Goal: Obtain resource: Obtain resource

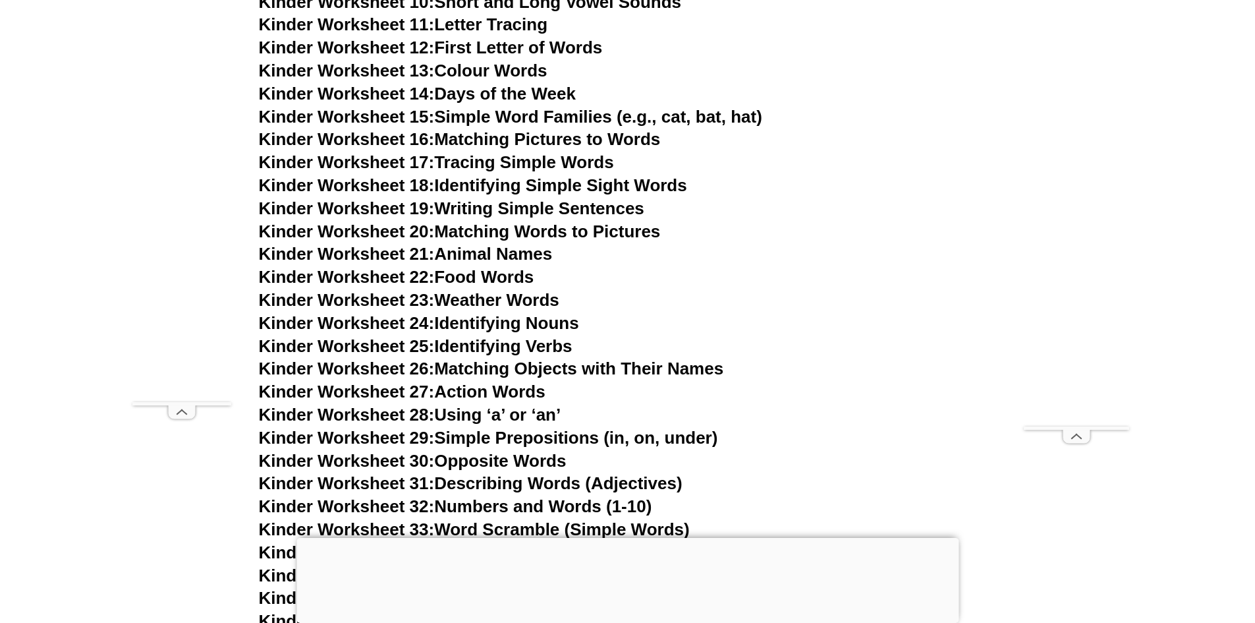
scroll to position [875, 0]
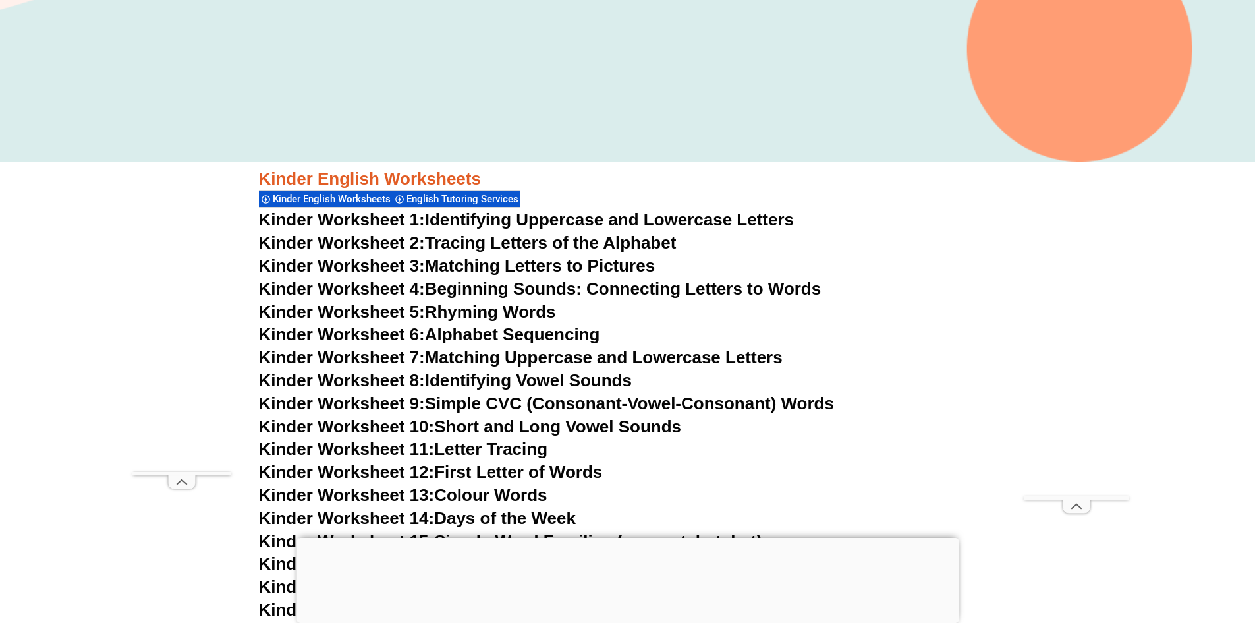
scroll to position [282, 0]
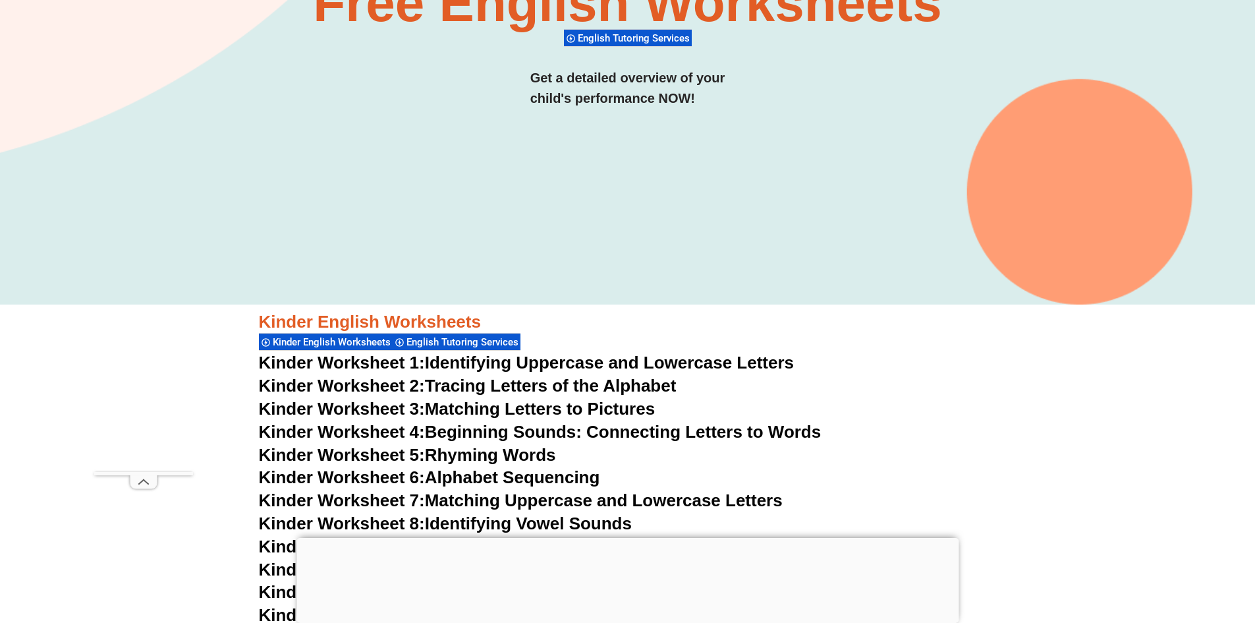
click at [344, 338] on span "Kinder English Worksheets" at bounding box center [334, 342] width 122 height 12
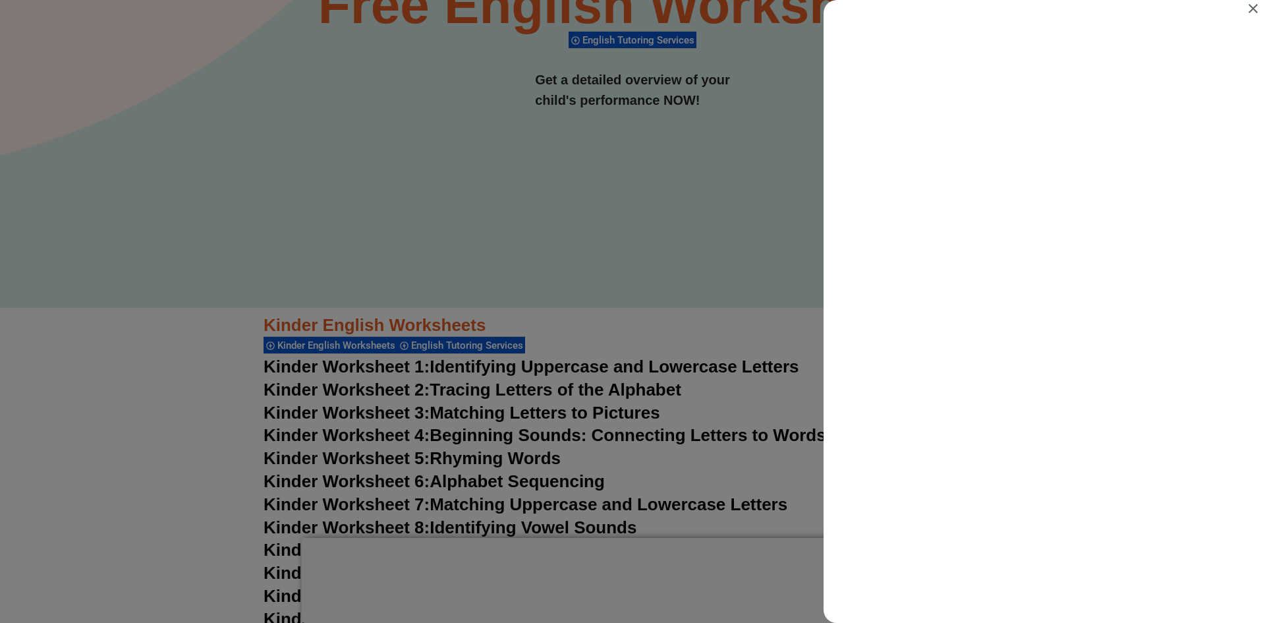
scroll to position [0, 0]
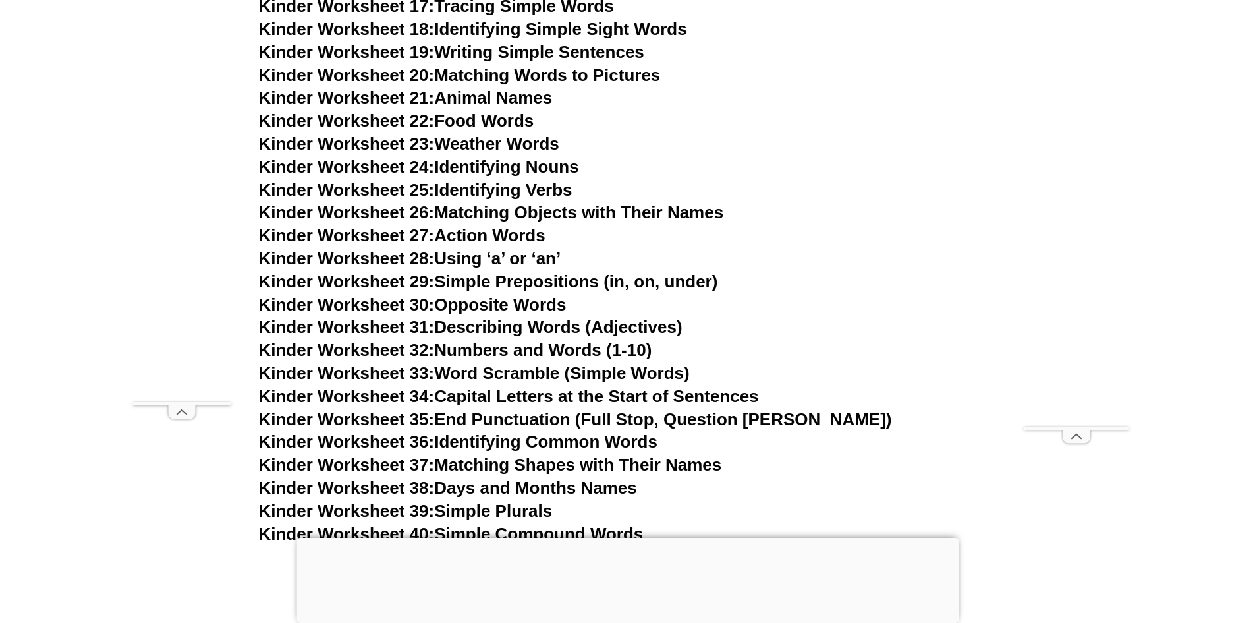
scroll to position [941, 0]
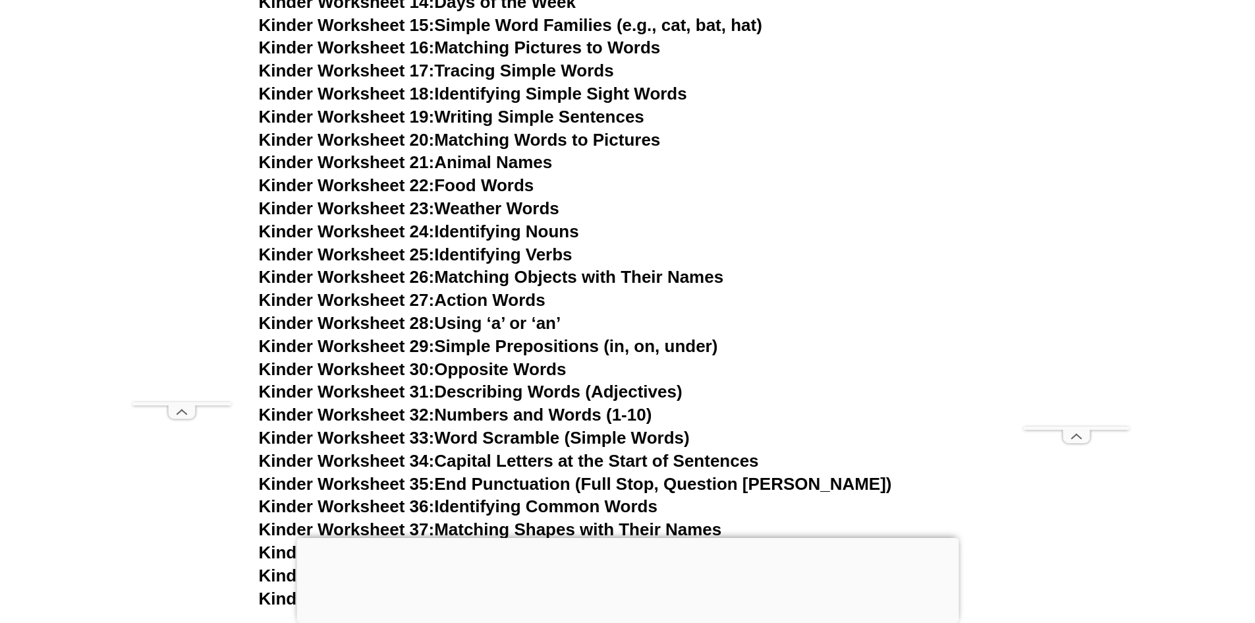
click at [489, 231] on link "Kinder Worksheet 24: Identifying Nouns" at bounding box center [419, 231] width 320 height 20
click at [499, 251] on link "Kinder Worksheet 25: Identifying Verbs" at bounding box center [416, 254] width 314 height 20
click at [382, 439] on span "Kinder Worksheet 33:" at bounding box center [347, 438] width 176 height 20
click at [385, 370] on span "Kinder Worksheet 30:" at bounding box center [347, 369] width 176 height 20
click at [421, 392] on span "Kinder Worksheet 31:" at bounding box center [347, 391] width 176 height 20
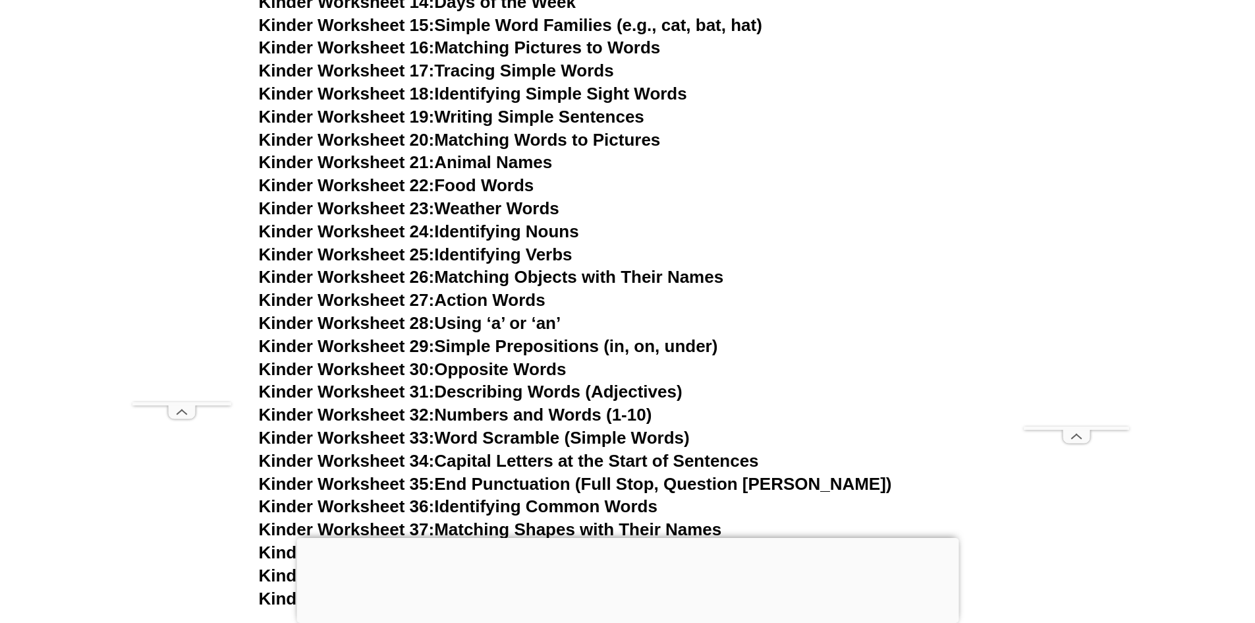
click at [466, 245] on link "Kinder Worksheet 25: Identifying Verbs" at bounding box center [416, 254] width 314 height 20
click at [486, 205] on link "Kinder Worksheet 23: Weather Words" at bounding box center [409, 208] width 300 height 20
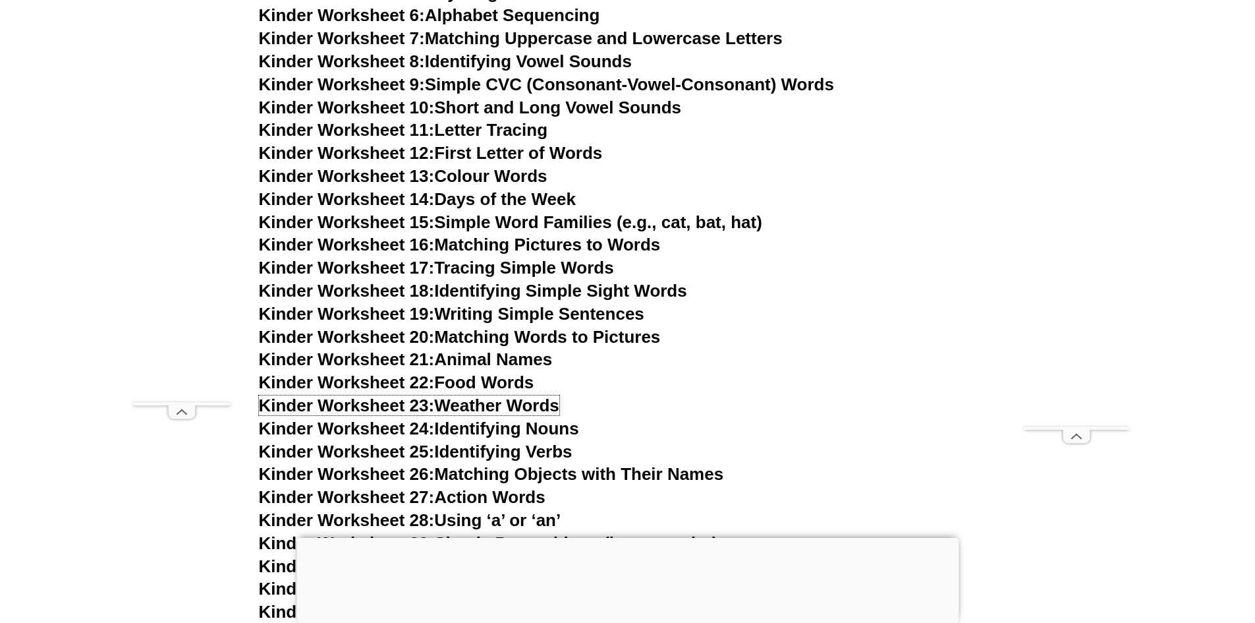
scroll to position [743, 0]
click at [526, 111] on link "Kinder Worksheet 10: Short and Long Vowel Sounds" at bounding box center [470, 108] width 423 height 20
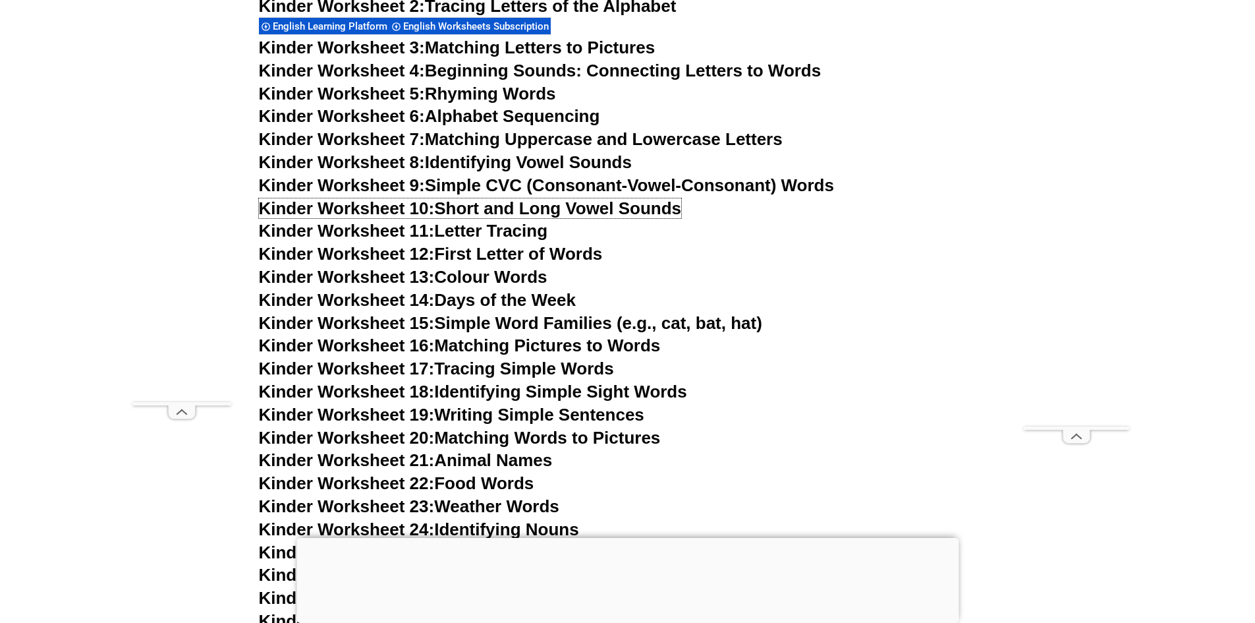
scroll to position [611, 0]
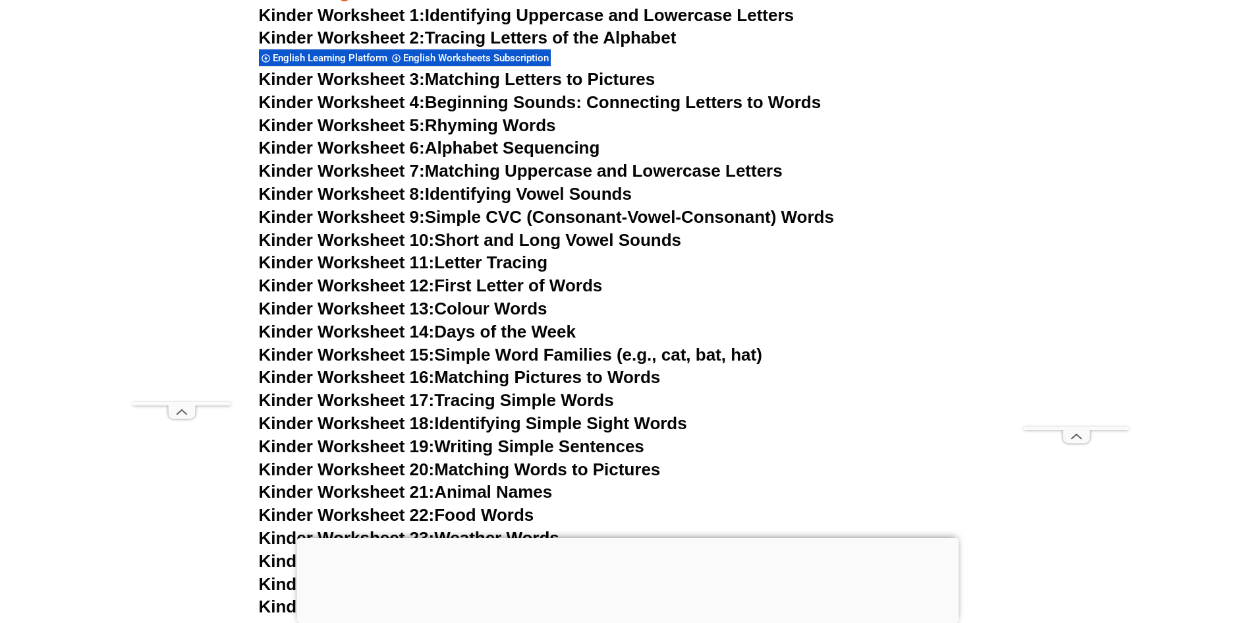
click at [499, 76] on link "Kinder Worksheet 3: Matching Letters to Pictures" at bounding box center [457, 79] width 397 height 20
click at [478, 99] on link "Kinder Worksheet 4: Beginning Sounds: Connecting Letters to Words" at bounding box center [540, 102] width 563 height 20
click at [457, 173] on link "Kinder Worksheet 7: Matching Uppercase and Lowercase Letters" at bounding box center [521, 171] width 524 height 20
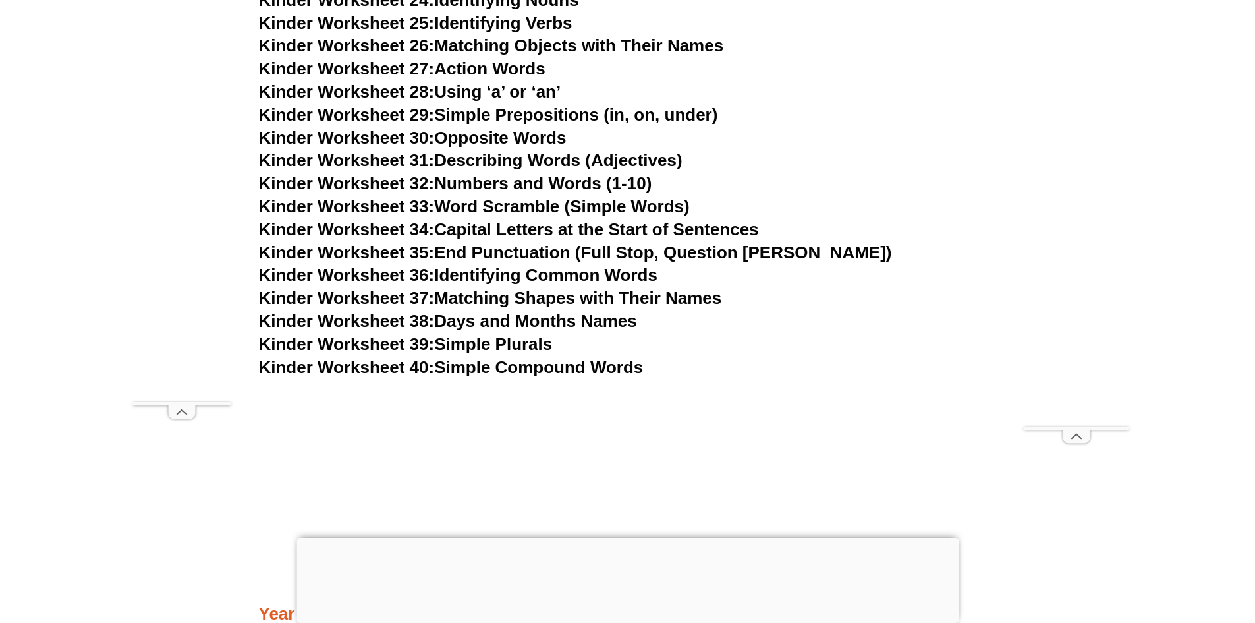
scroll to position [1204, 0]
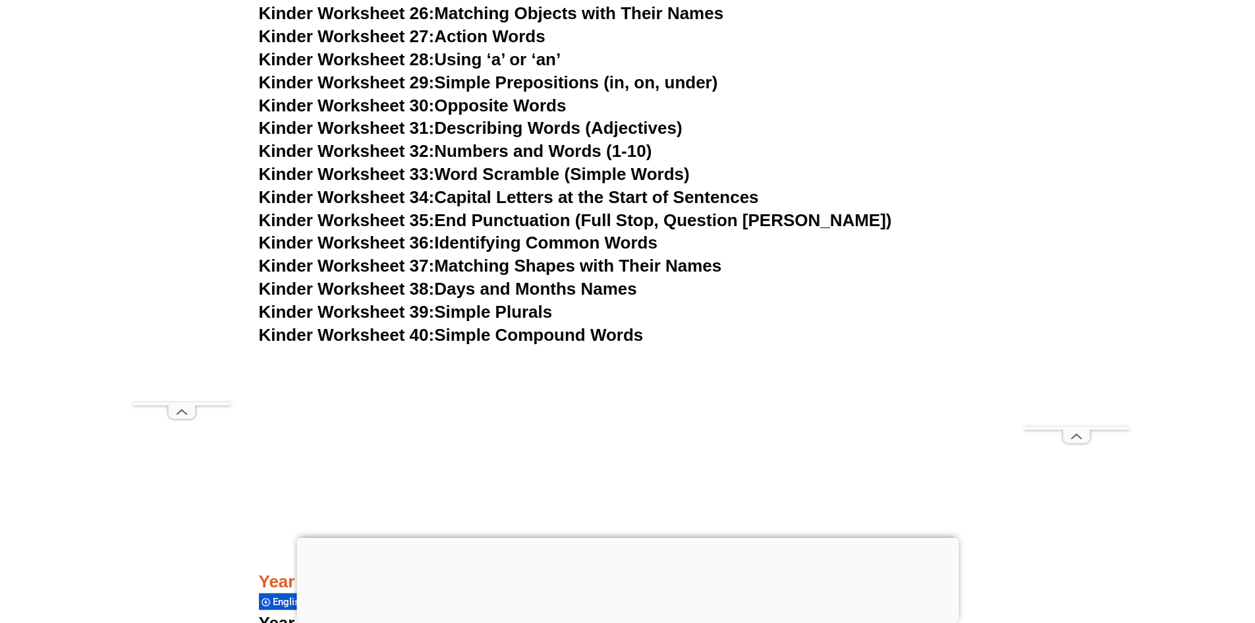
click at [476, 336] on link "Kinder Worksheet 40: Simple Compound Words" at bounding box center [451, 335] width 385 height 20
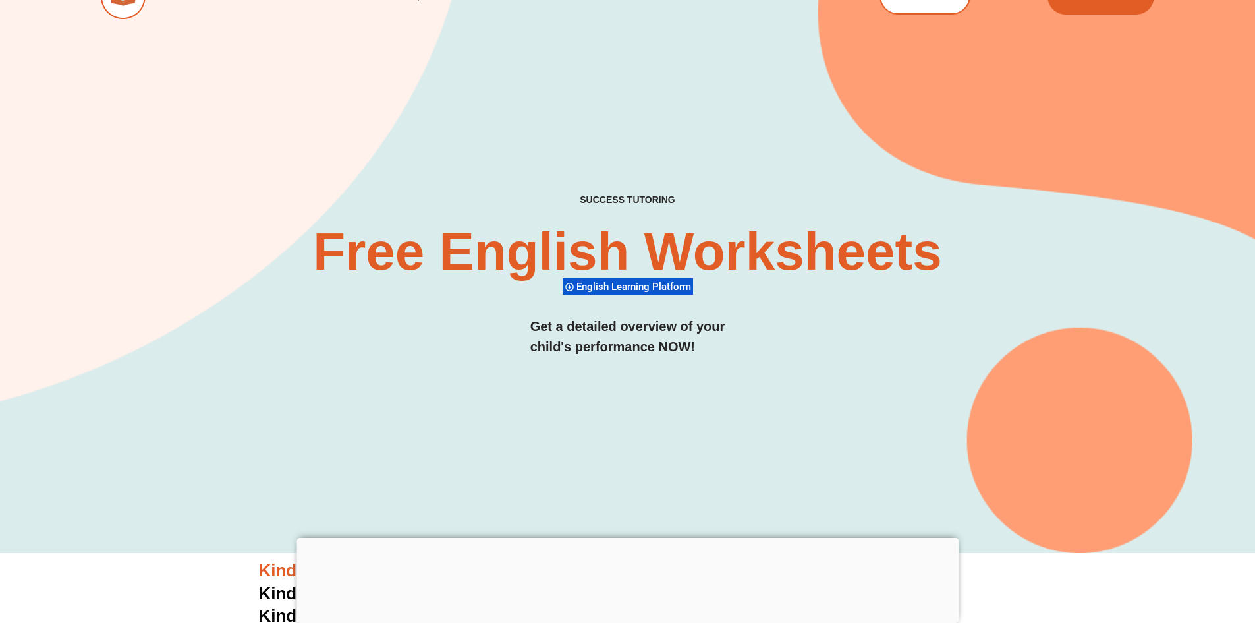
scroll to position [0, 0]
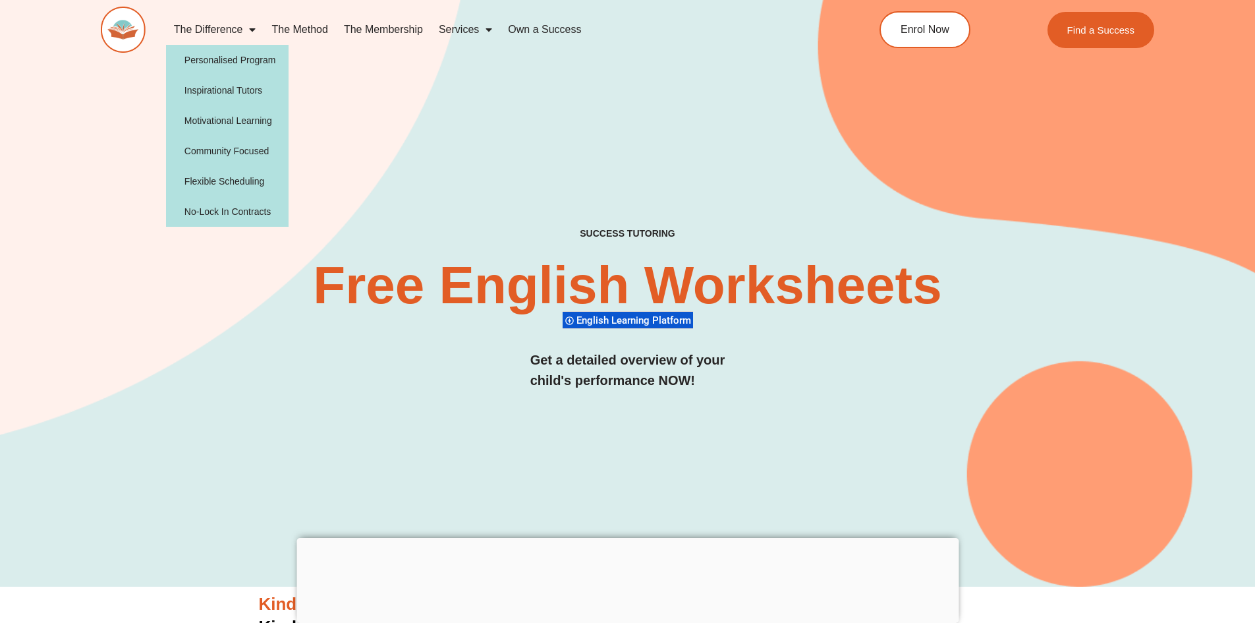
click at [247, 34] on span "Menu" at bounding box center [248, 30] width 13 height 24
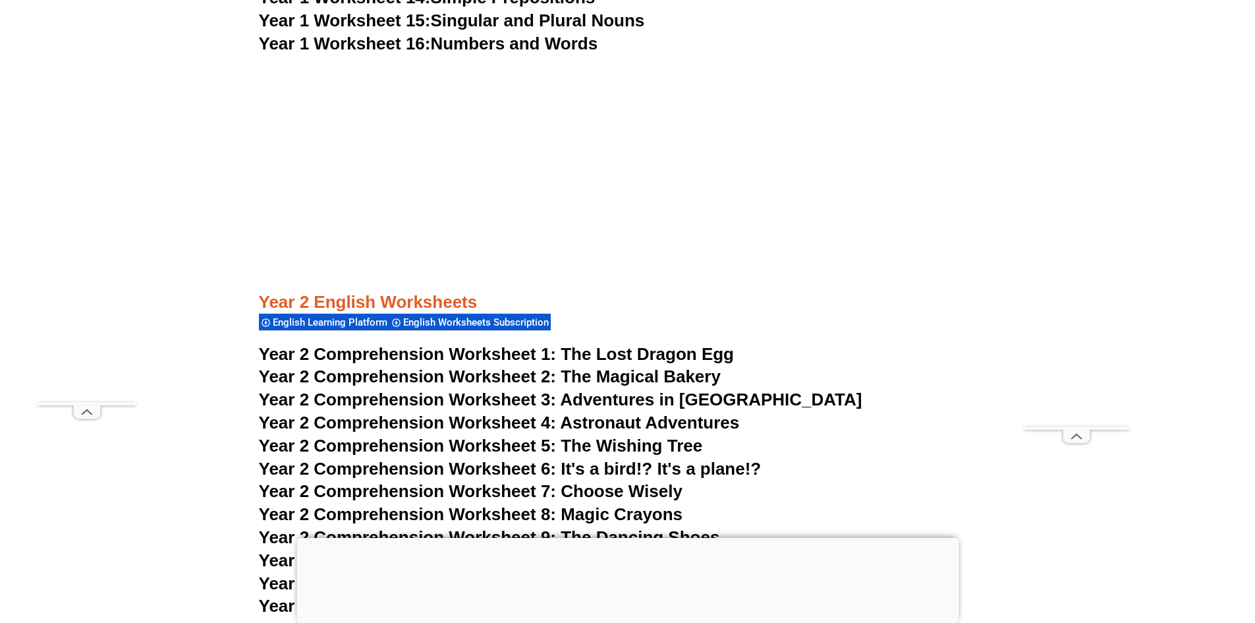
scroll to position [2964, 0]
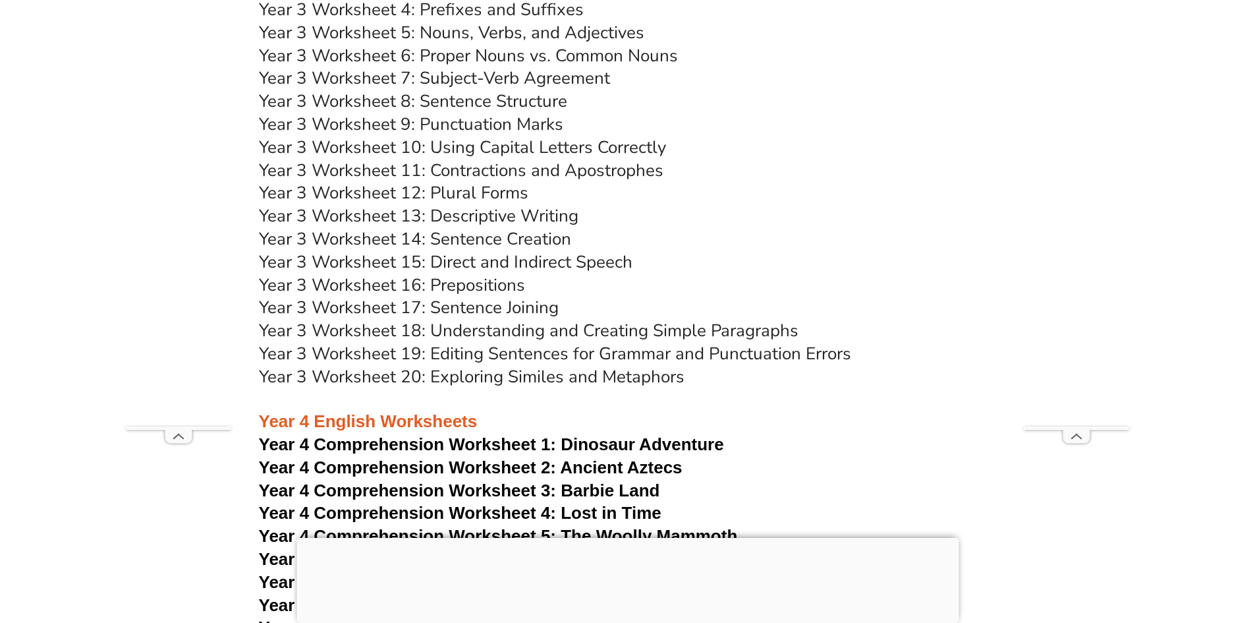
click at [414, 304] on link "Year 3 Worksheet 17: Sentence Joining" at bounding box center [409, 307] width 300 height 23
click at [470, 258] on link "Year 3 Worksheet 15: Direct and Indirect Speech" at bounding box center [446, 261] width 374 height 23
click at [426, 244] on link "Year 3 Worksheet 14: Sentence Creation" at bounding box center [415, 238] width 312 height 23
click at [466, 326] on link "Year 3 Worksheet 18: Understanding and Creating Simple Paragraphs" at bounding box center [529, 330] width 540 height 23
click at [422, 353] on link "Year 3 Worksheet 19: Editing Sentences for Grammar and Punctuation Errors" at bounding box center [555, 353] width 592 height 23
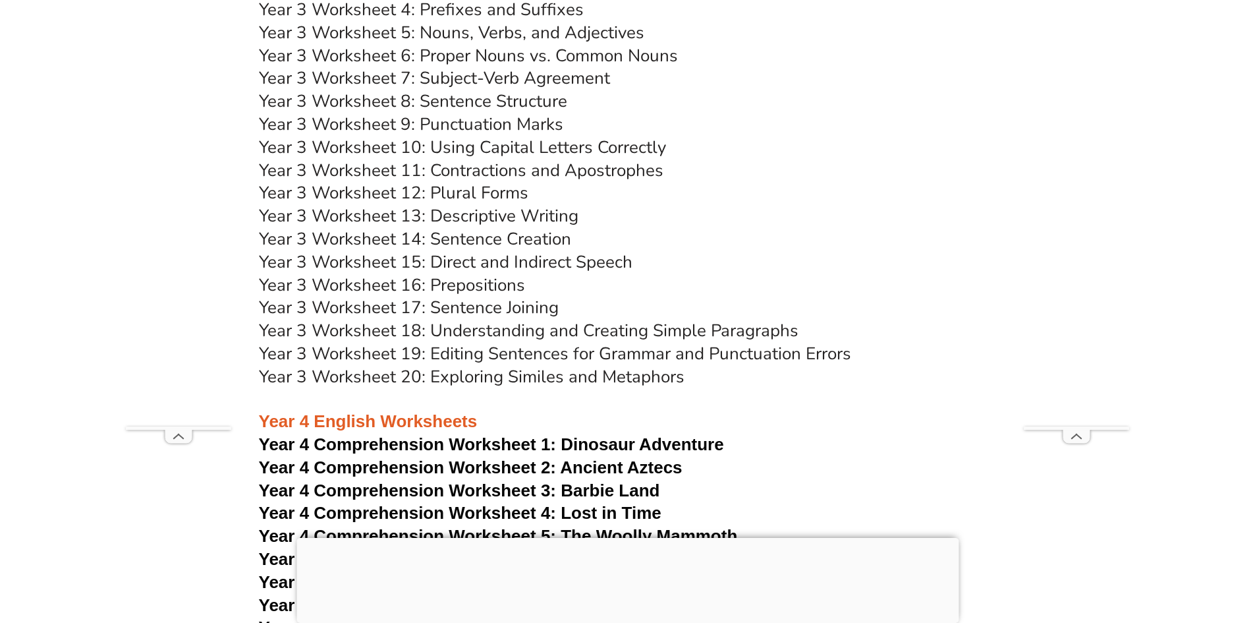
click at [439, 375] on link "Year 3 Worksheet 20: Exploring Similes and Metaphors" at bounding box center [472, 376] width 426 height 23
click at [499, 119] on link "Year 3 Worksheet 9: Punctuation Marks" at bounding box center [411, 124] width 304 height 23
click at [458, 190] on link "Year 3 Worksheet 12: Plural Forms" at bounding box center [393, 192] width 269 height 23
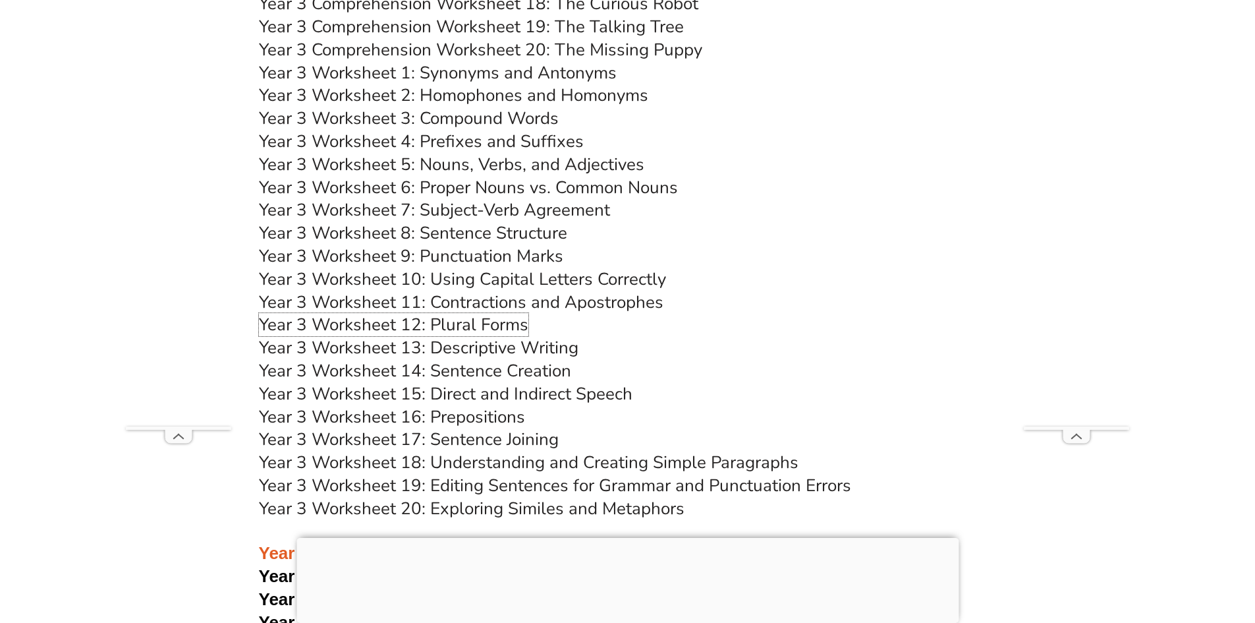
scroll to position [4545, 0]
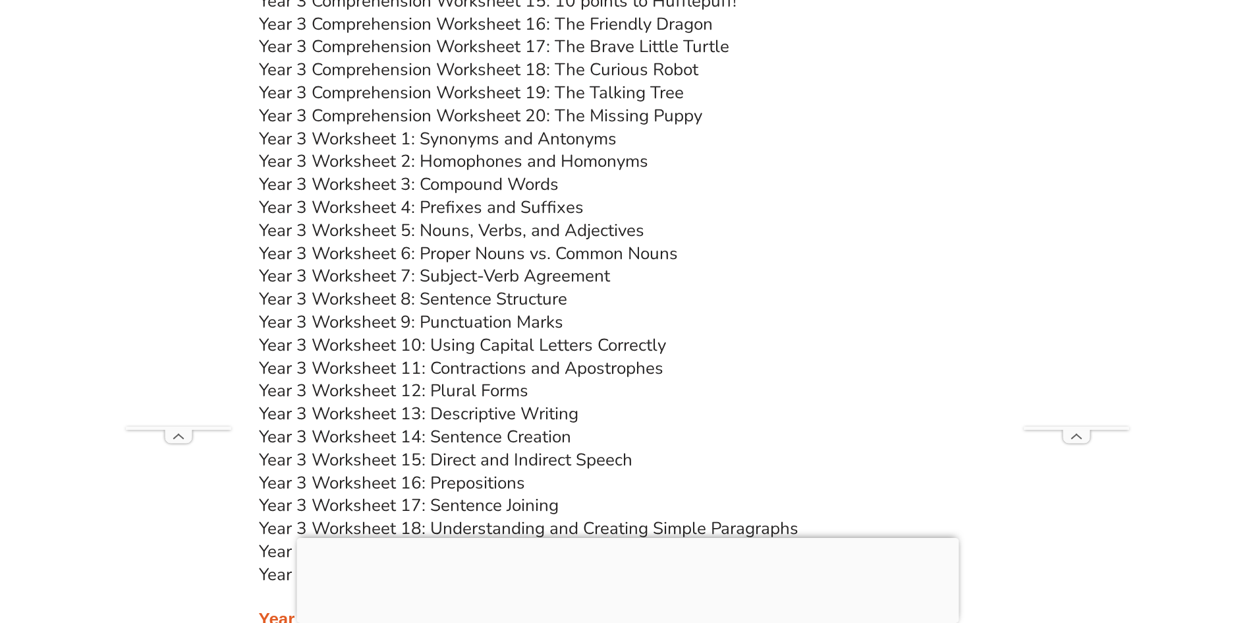
click at [412, 231] on link "Year 3 Worksheet 5: Nouns, Verbs, and Adjectives" at bounding box center [451, 230] width 385 height 23
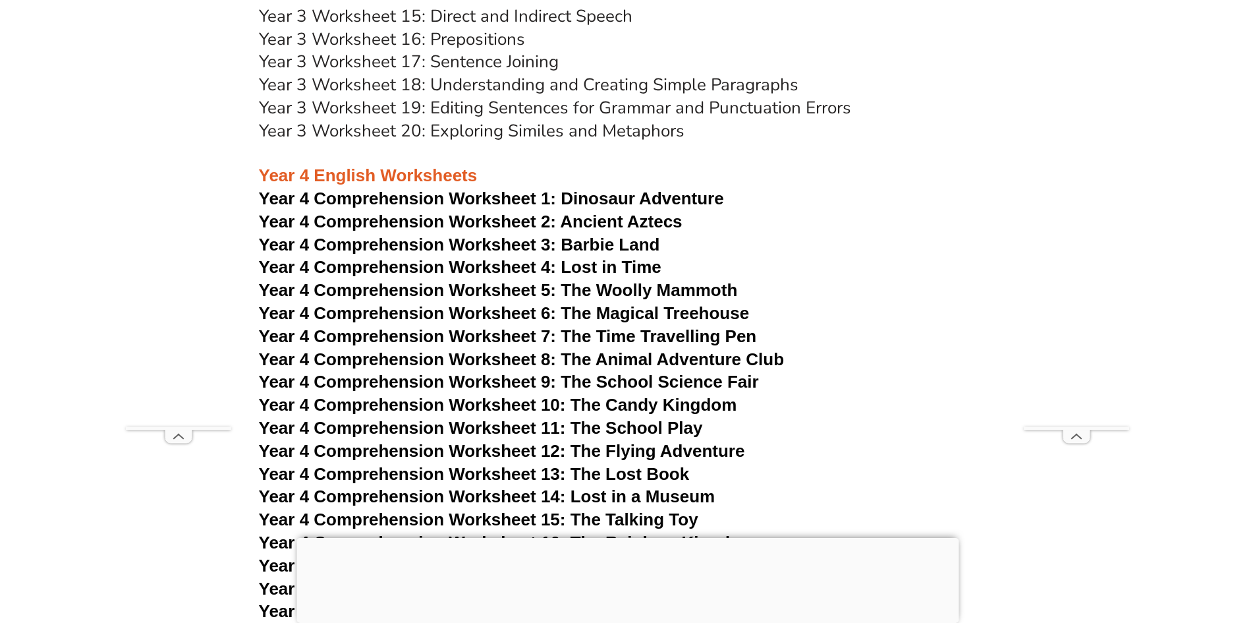
scroll to position [5007, 0]
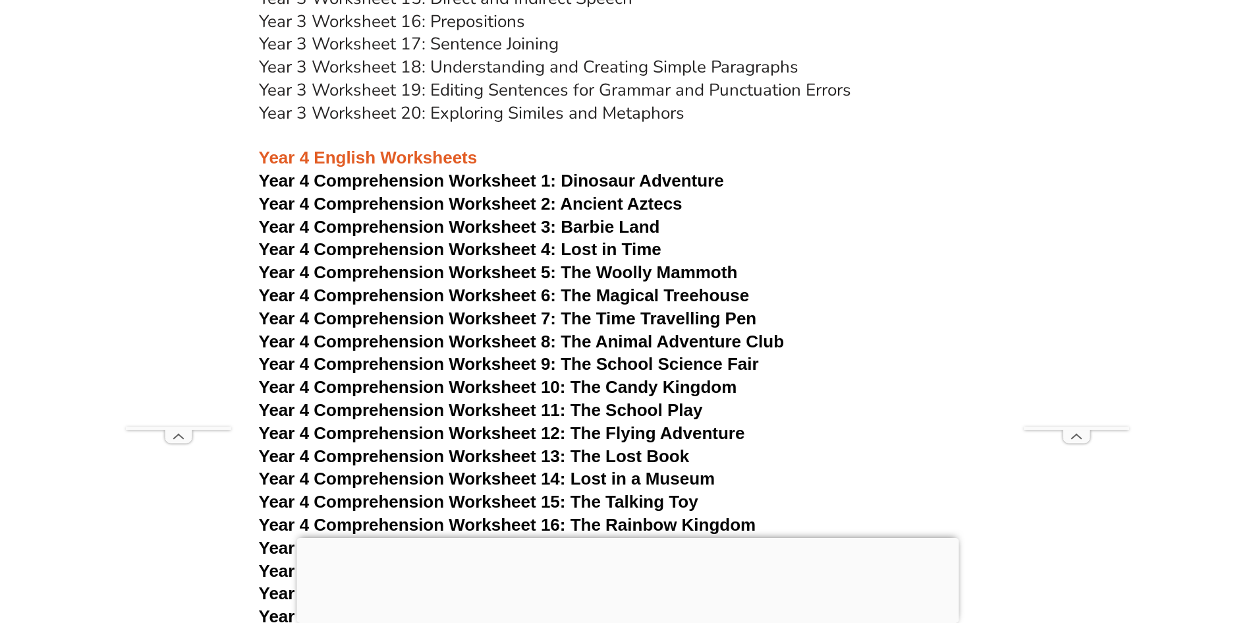
click at [385, 183] on span "Year 4 Comprehension Worksheet 1:" at bounding box center [408, 181] width 298 height 20
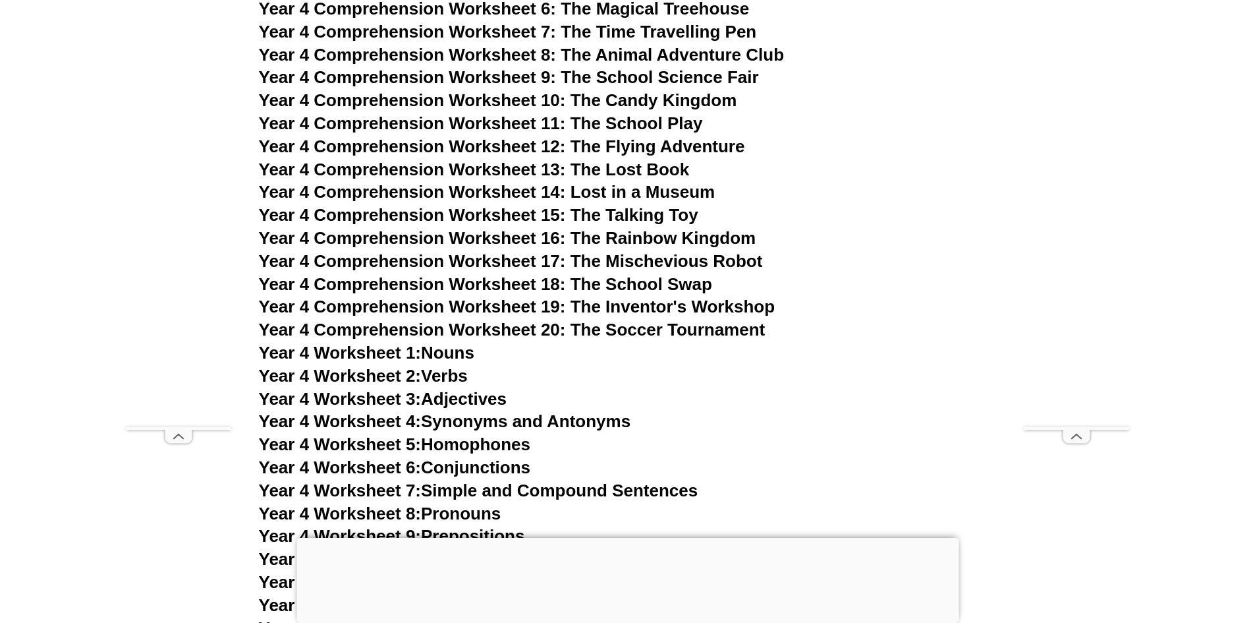
scroll to position [5336, 0]
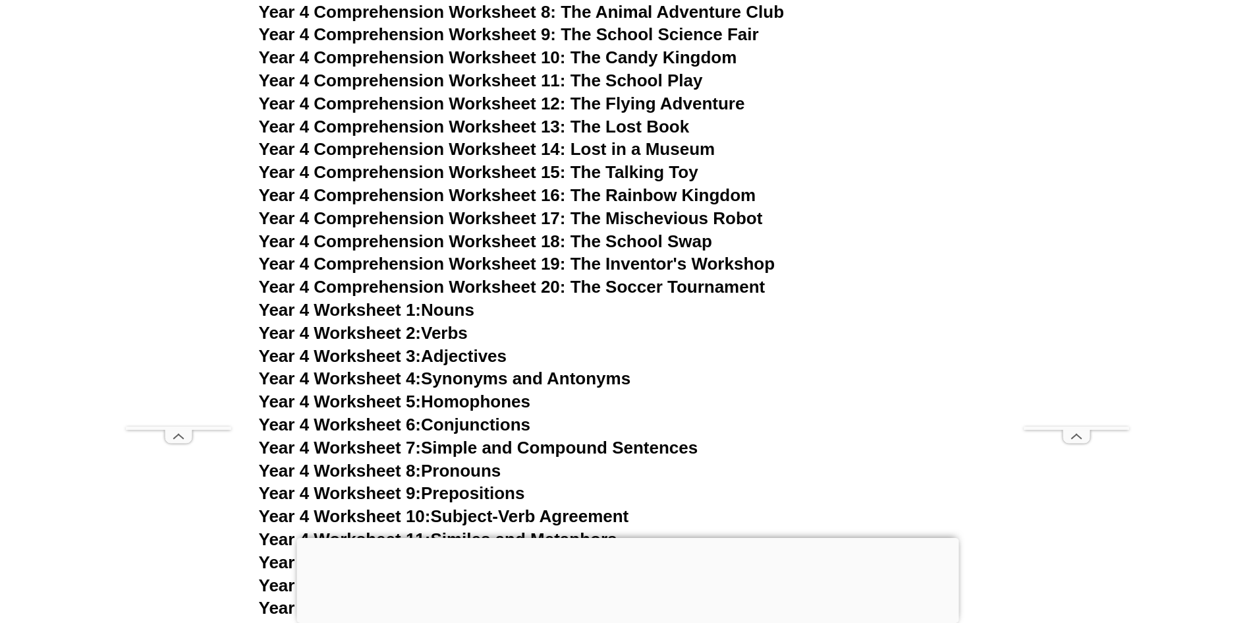
click at [429, 198] on span "Year 4 Comprehension Worksheet 16: The Rainbow Kingdom" at bounding box center [507, 195] width 497 height 20
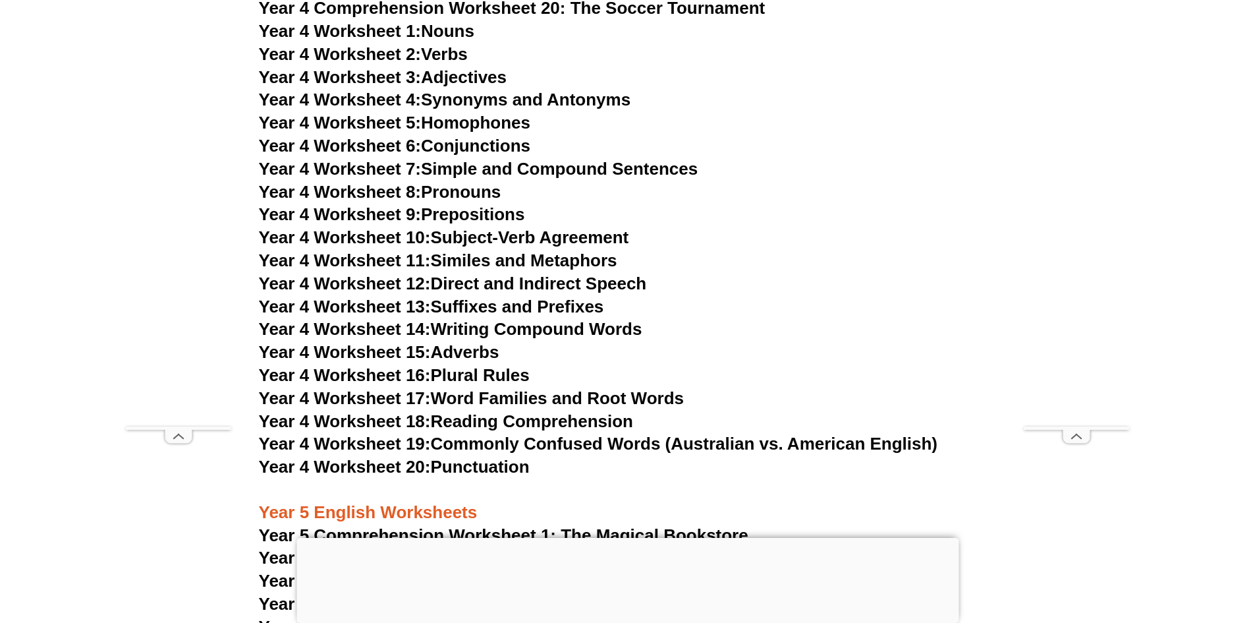
scroll to position [5665, 0]
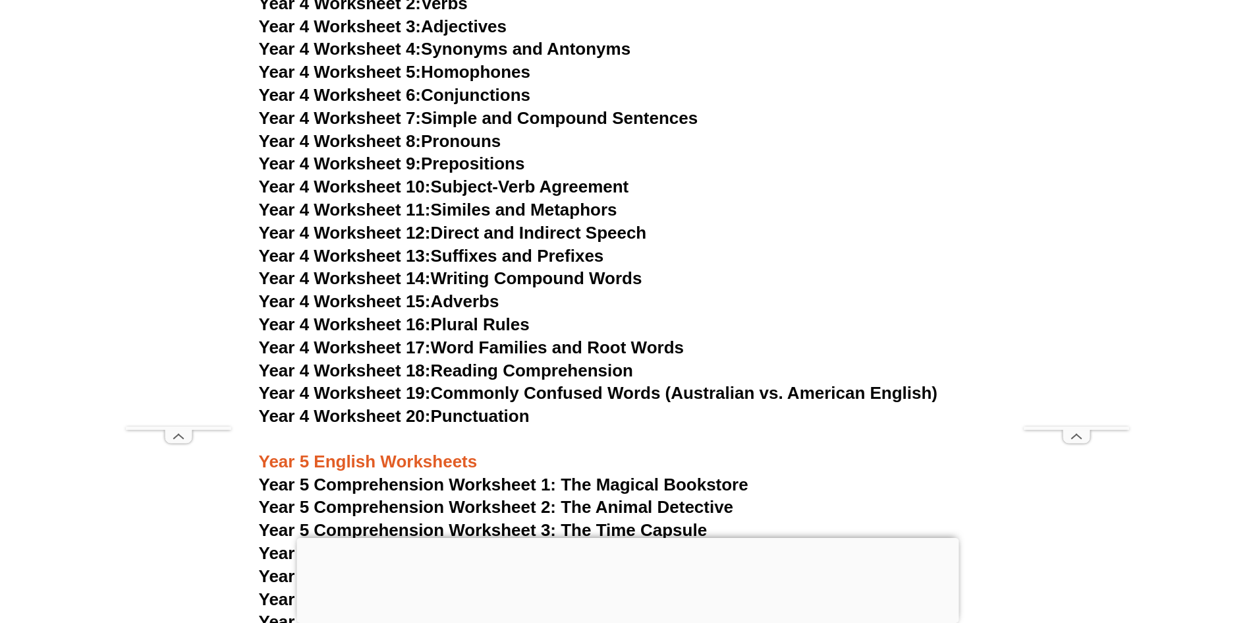
click at [332, 408] on span "Year 4 Worksheet 20:" at bounding box center [345, 416] width 172 height 20
click at [405, 374] on span "Year 4 Worksheet 18:" at bounding box center [345, 370] width 172 height 20
click at [397, 278] on span "Year 4 Worksheet 14:" at bounding box center [345, 278] width 172 height 20
click at [339, 256] on span "Year 4 Worksheet 13:" at bounding box center [345, 256] width 172 height 20
click at [350, 189] on span "Year 4 Worksheet 10:" at bounding box center [345, 187] width 172 height 20
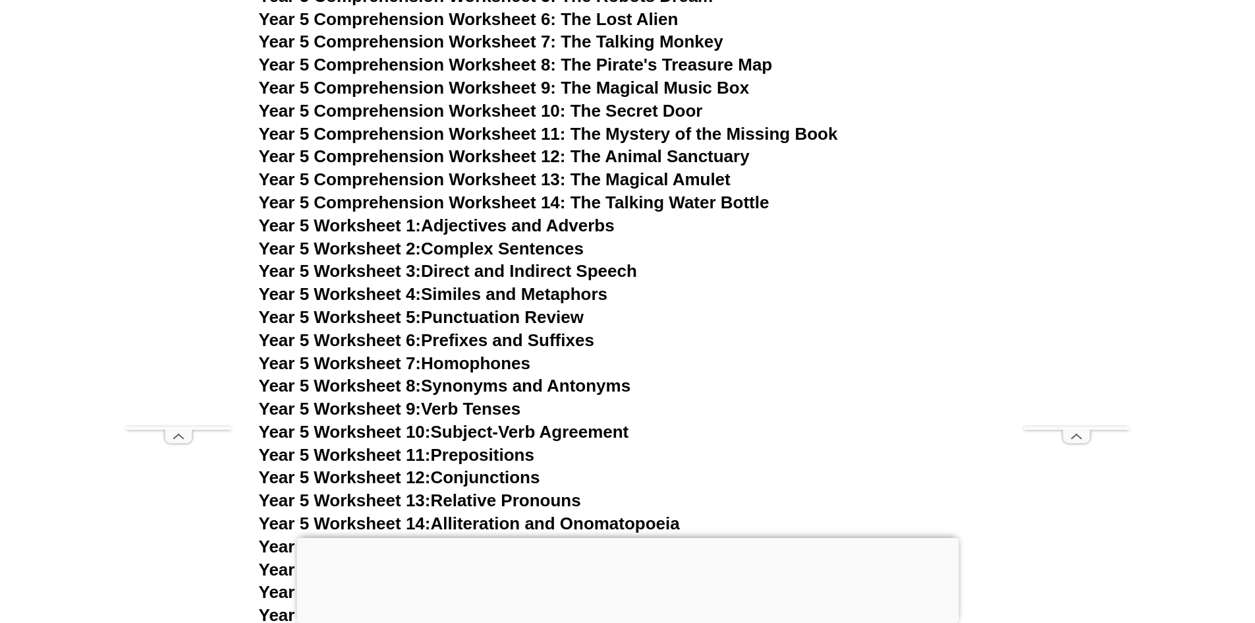
scroll to position [6258, 0]
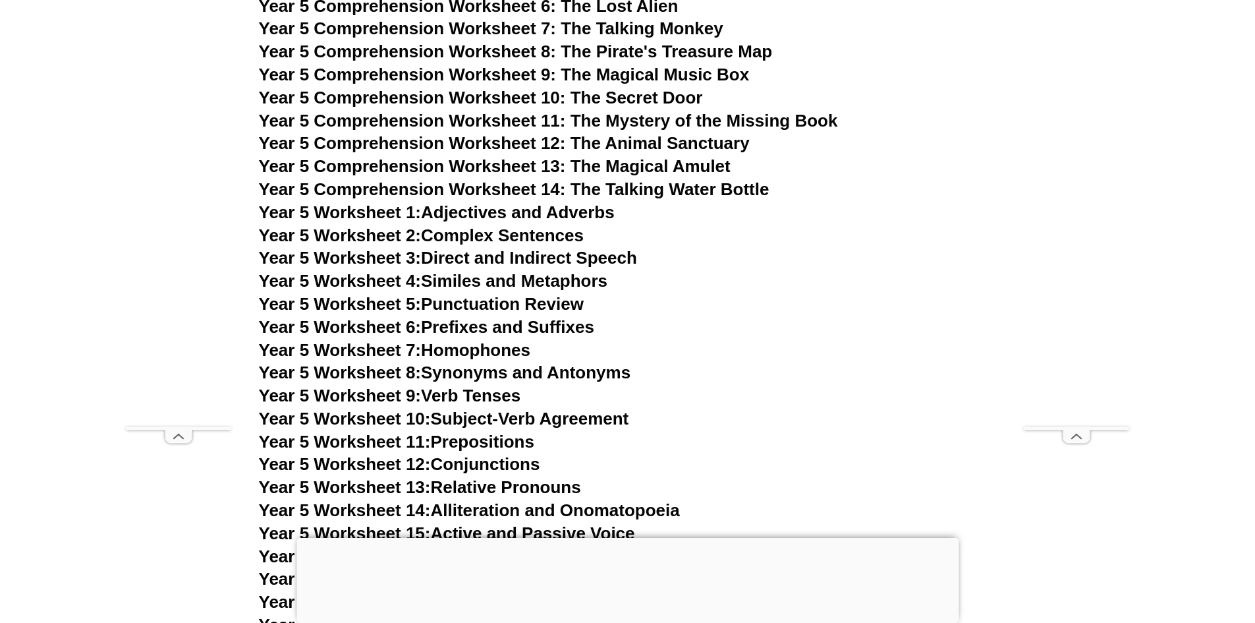
click at [465, 303] on link "Year 5 Worksheet 5: Punctuation Review" at bounding box center [421, 304] width 325 height 20
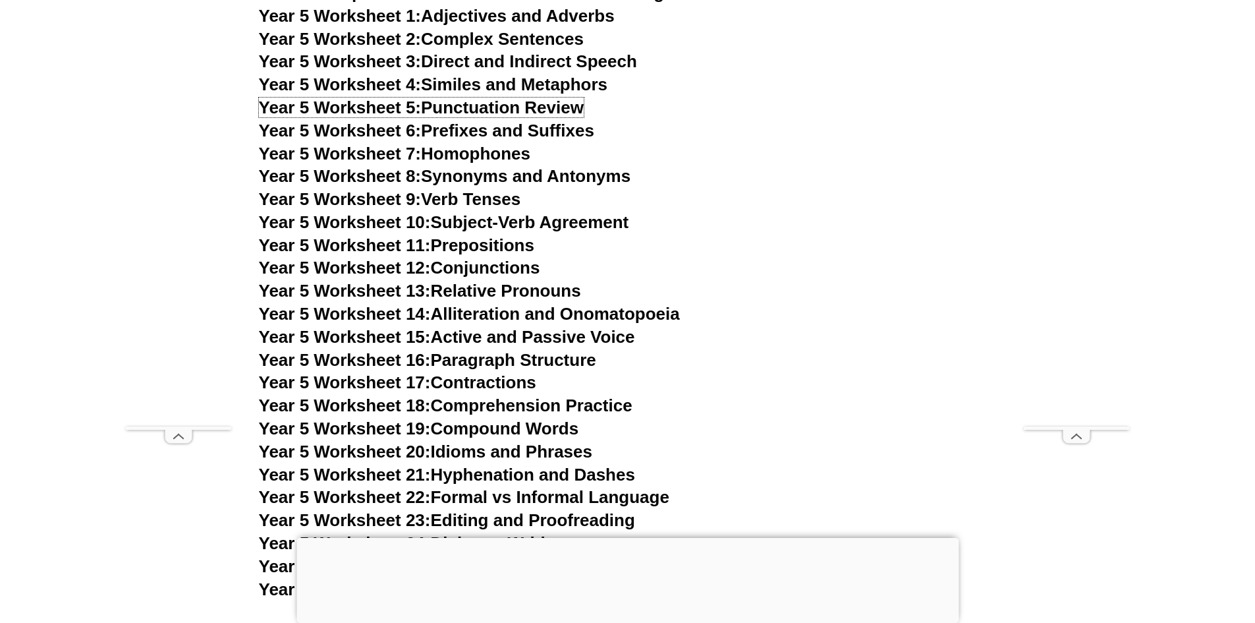
scroll to position [6522, 0]
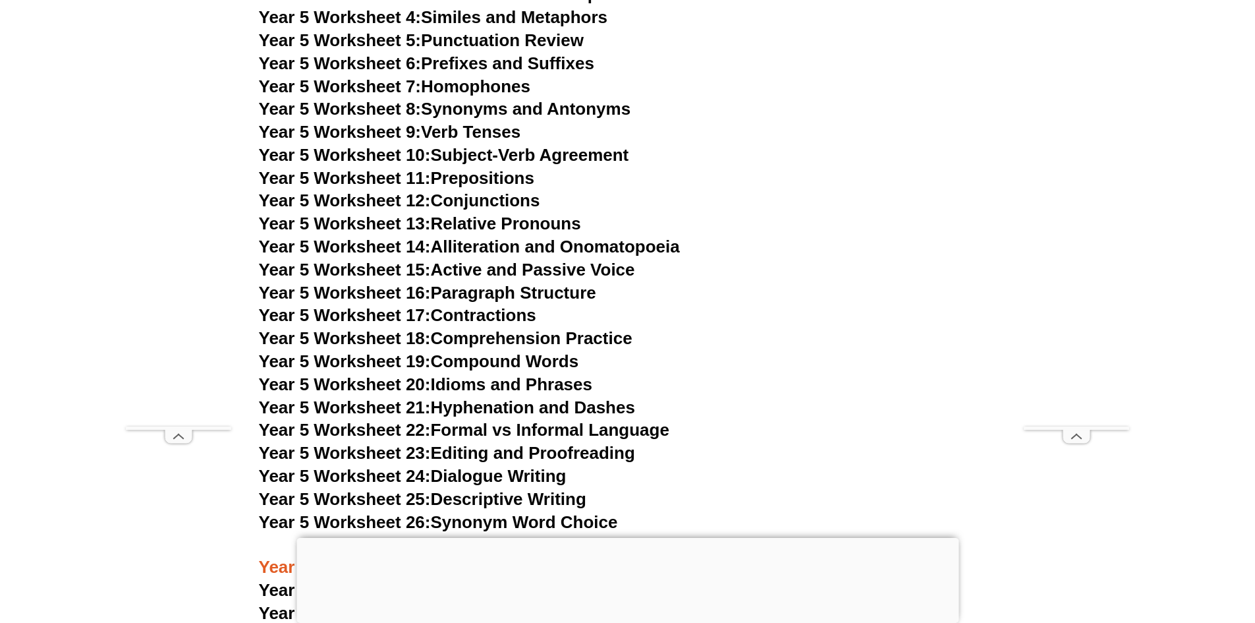
click at [452, 360] on link "Year 5 Worksheet 19: Compound Words" at bounding box center [419, 361] width 320 height 20
click at [501, 313] on link "Year 5 Worksheet 17: Contractions" at bounding box center [397, 315] width 277 height 20
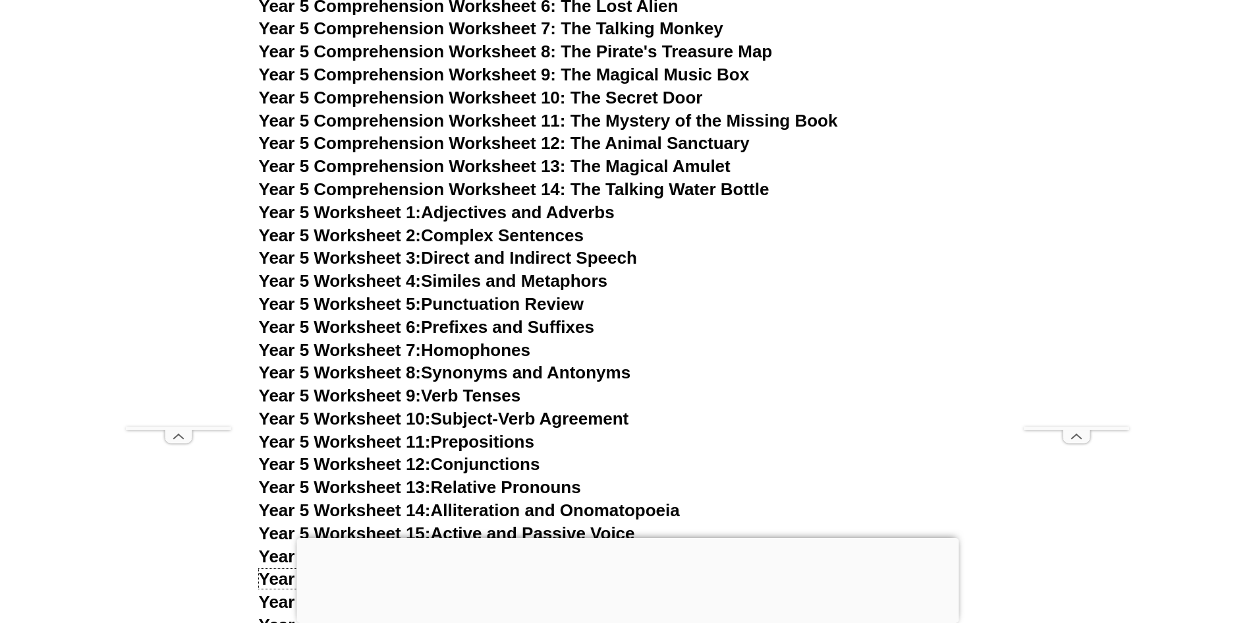
scroll to position [5929, 0]
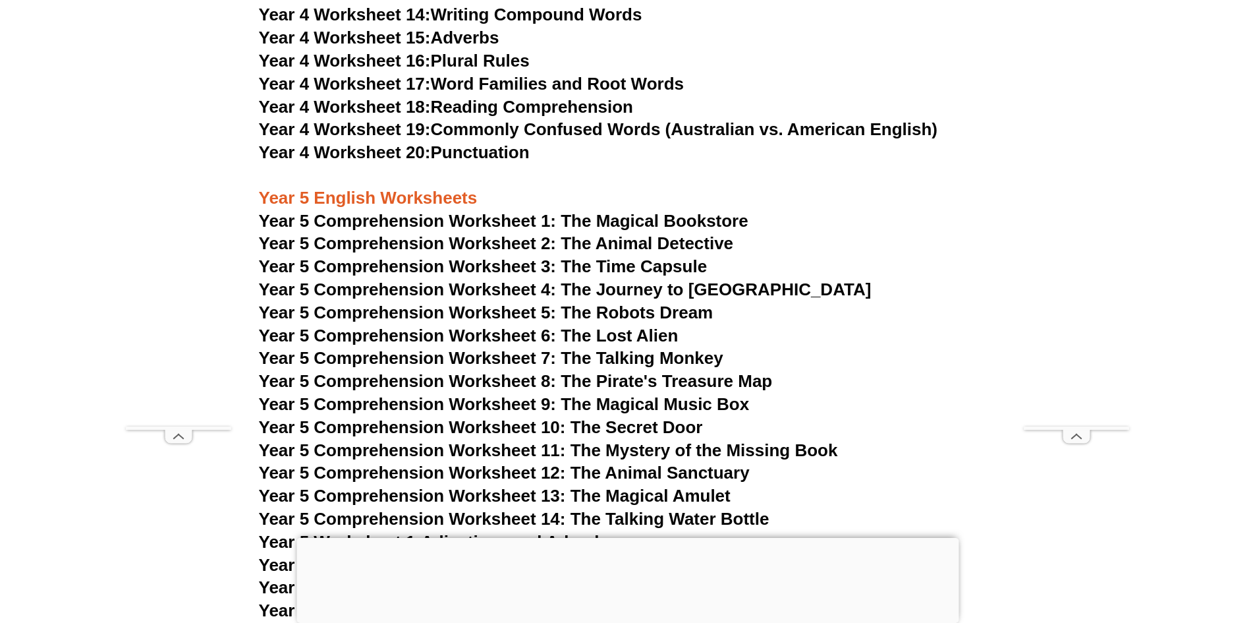
click at [452, 222] on span "Year 5 Comprehension Worksheet 1: The Magical Bookstore" at bounding box center [503, 221] width 489 height 20
click at [480, 241] on span "Year 5 Comprehension Worksheet 2: The Animal Detective" at bounding box center [496, 243] width 475 height 20
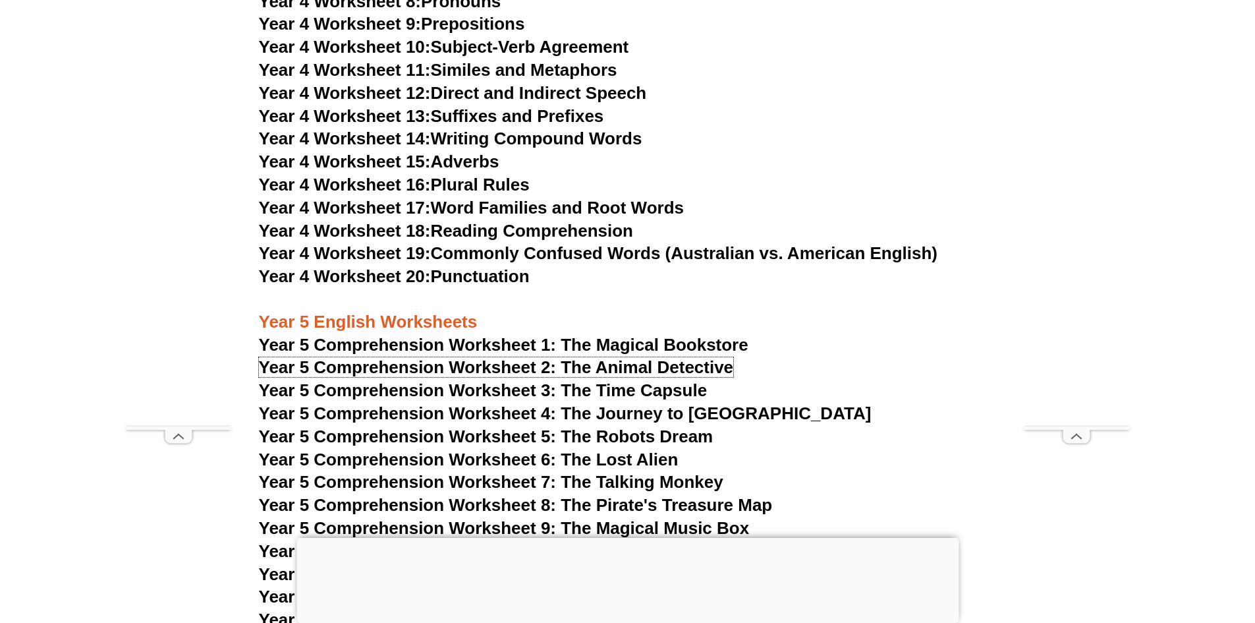
scroll to position [5797, 0]
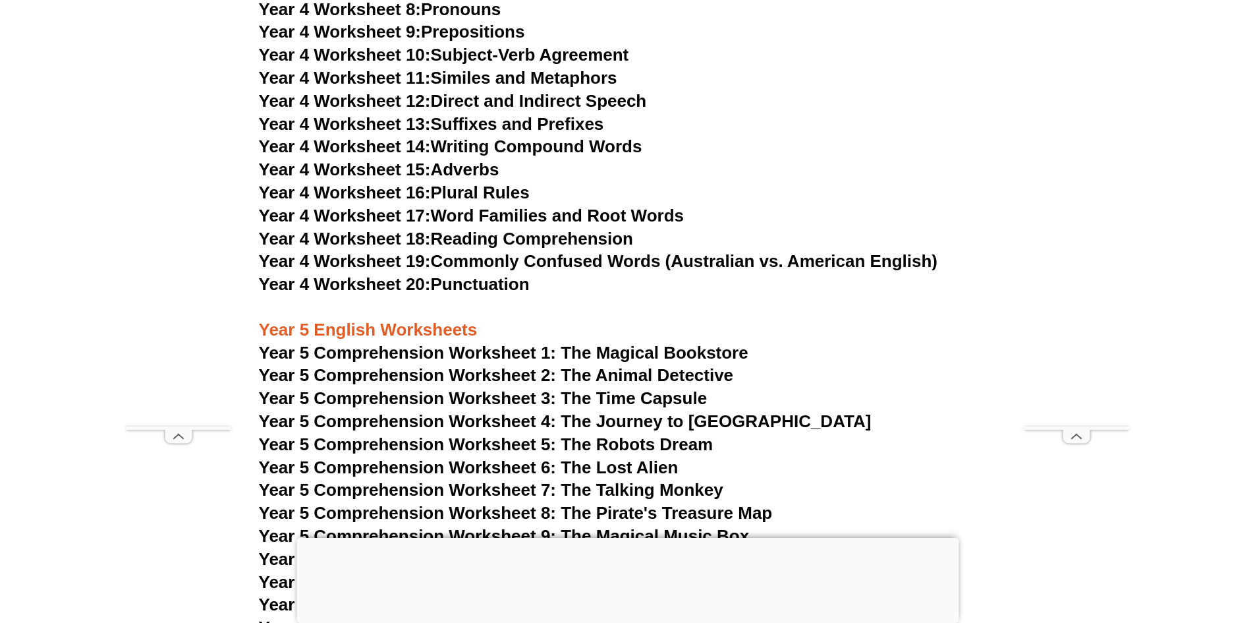
click at [370, 234] on span "Year 4 Worksheet 18:" at bounding box center [345, 239] width 172 height 20
click at [394, 162] on span "Year 4 Worksheet 15:" at bounding box center [345, 169] width 172 height 20
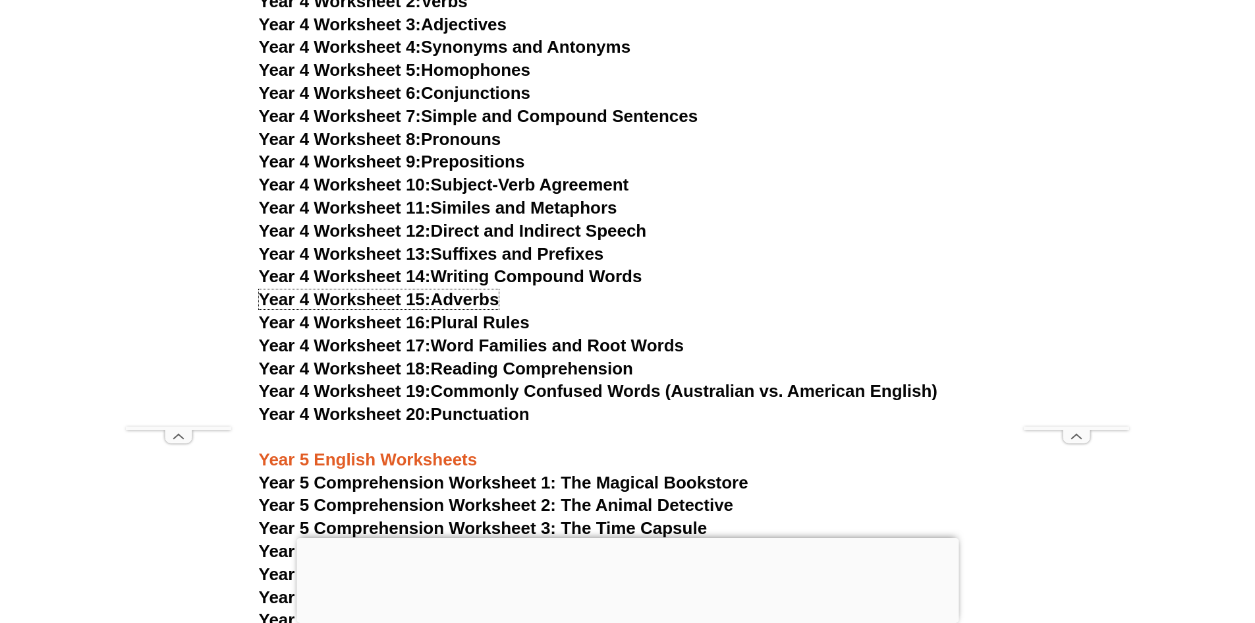
scroll to position [5534, 0]
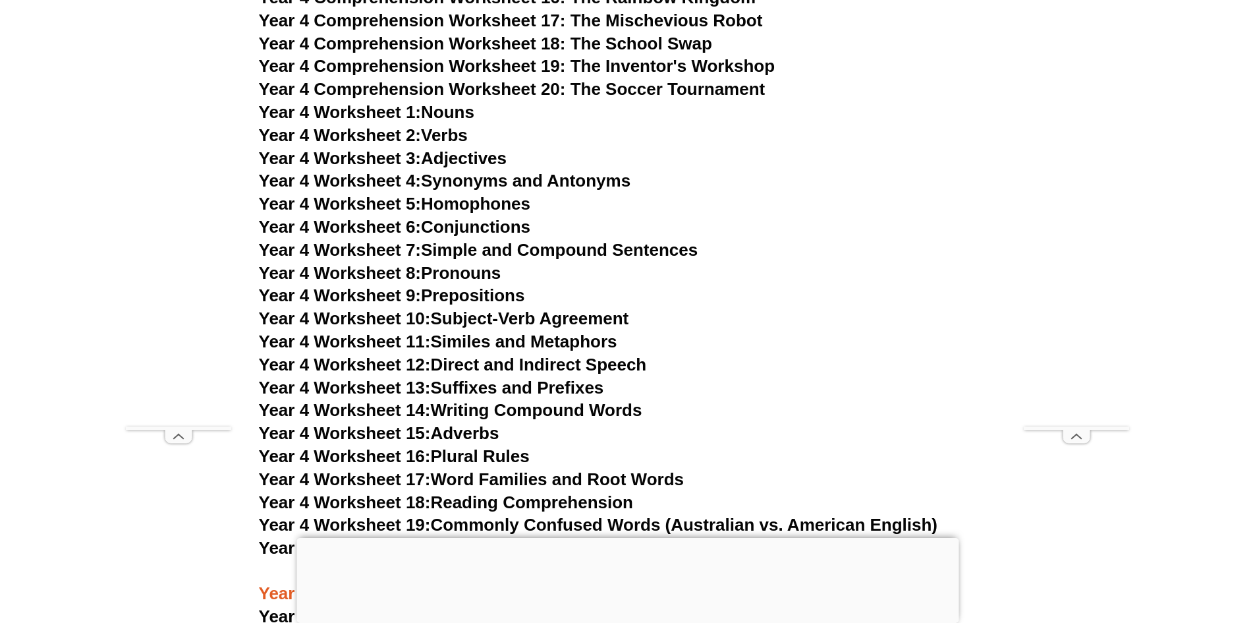
click at [359, 318] on span "Year 4 Worksheet 10:" at bounding box center [345, 318] width 172 height 20
click at [460, 206] on link "Year 4 Worksheet 5: Homophones" at bounding box center [395, 204] width 272 height 20
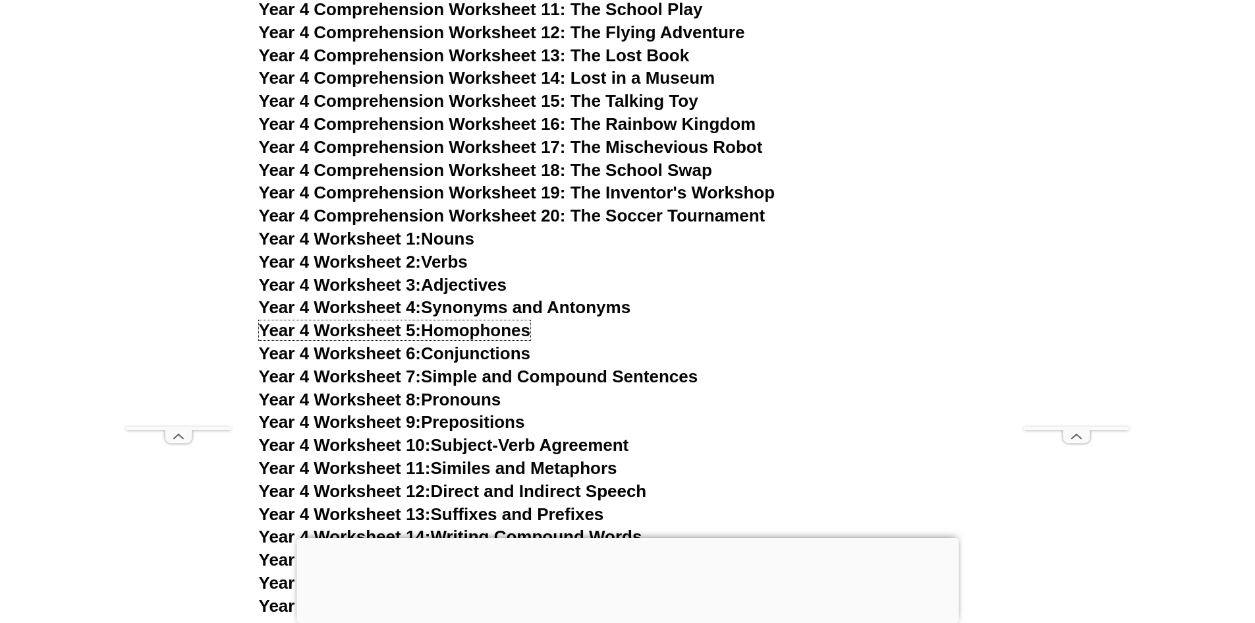
scroll to position [5402, 0]
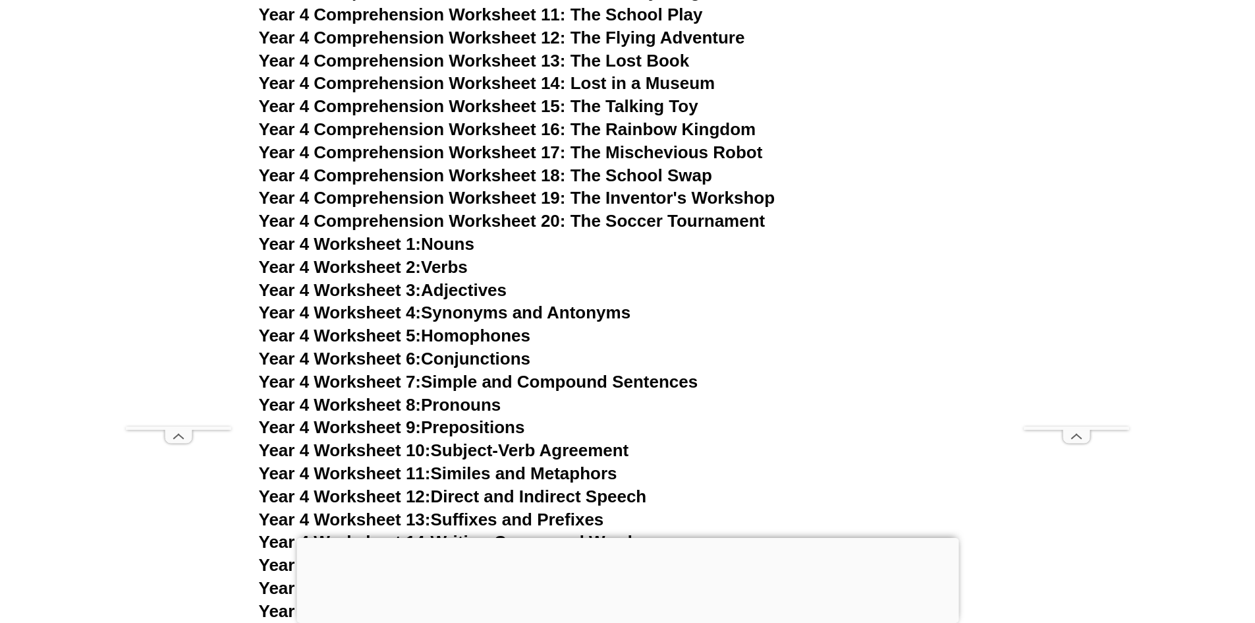
click at [445, 148] on span "Year 4 Comprehension Worksheet 17: The Mischevious Robot" at bounding box center [511, 152] width 504 height 20
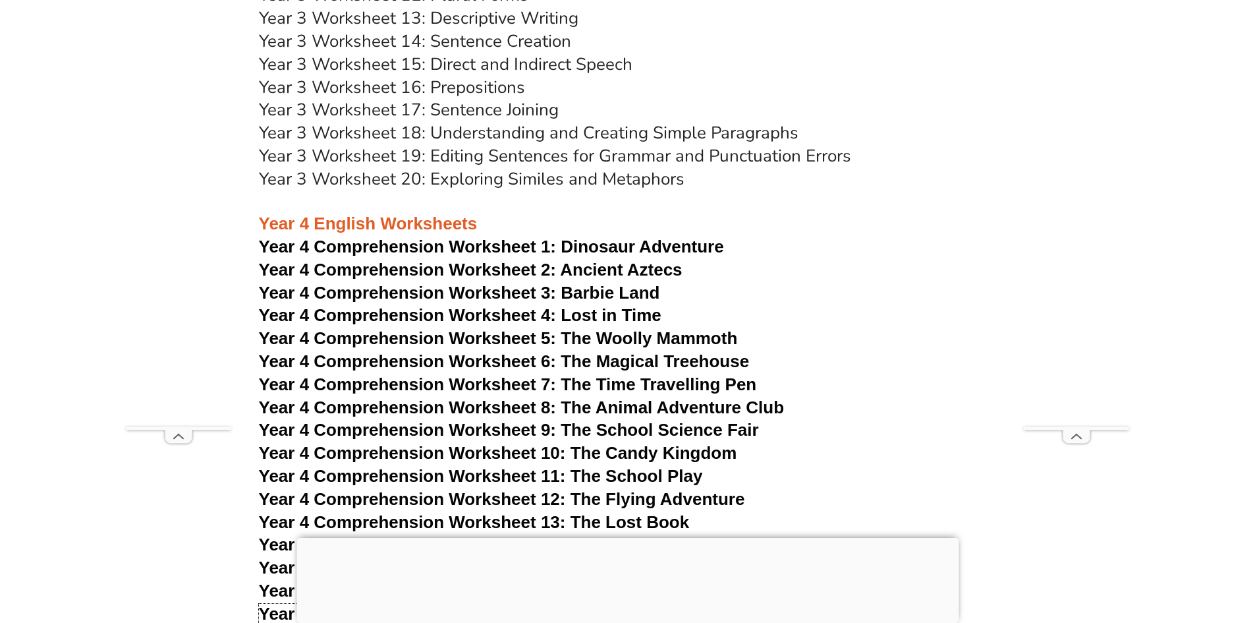
scroll to position [4743, 0]
